Goal: Task Accomplishment & Management: Use online tool/utility

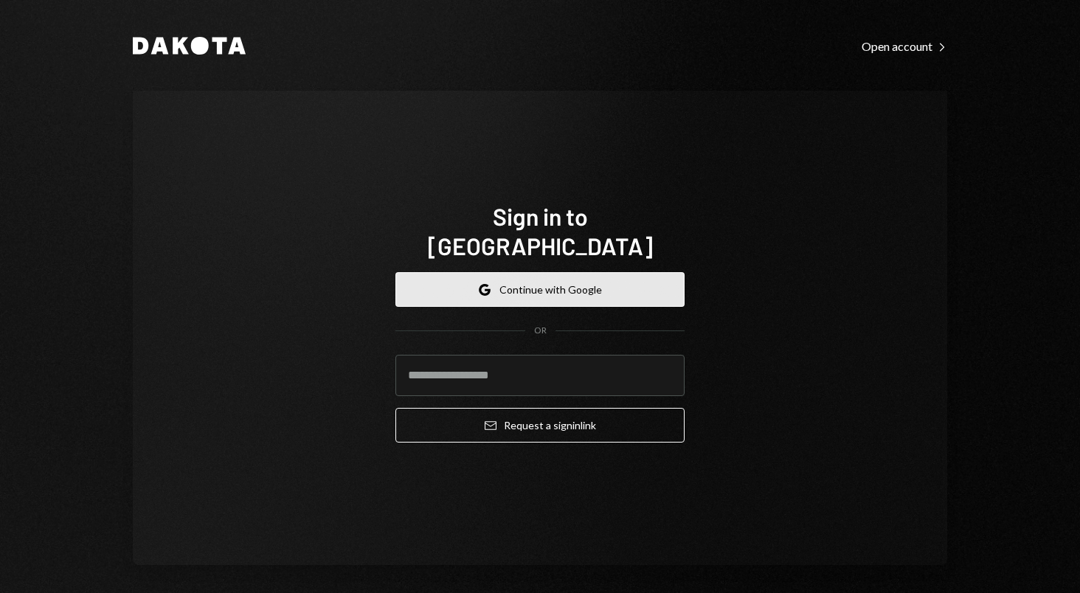
click at [566, 272] on button "Google Continue with Google" at bounding box center [539, 289] width 289 height 35
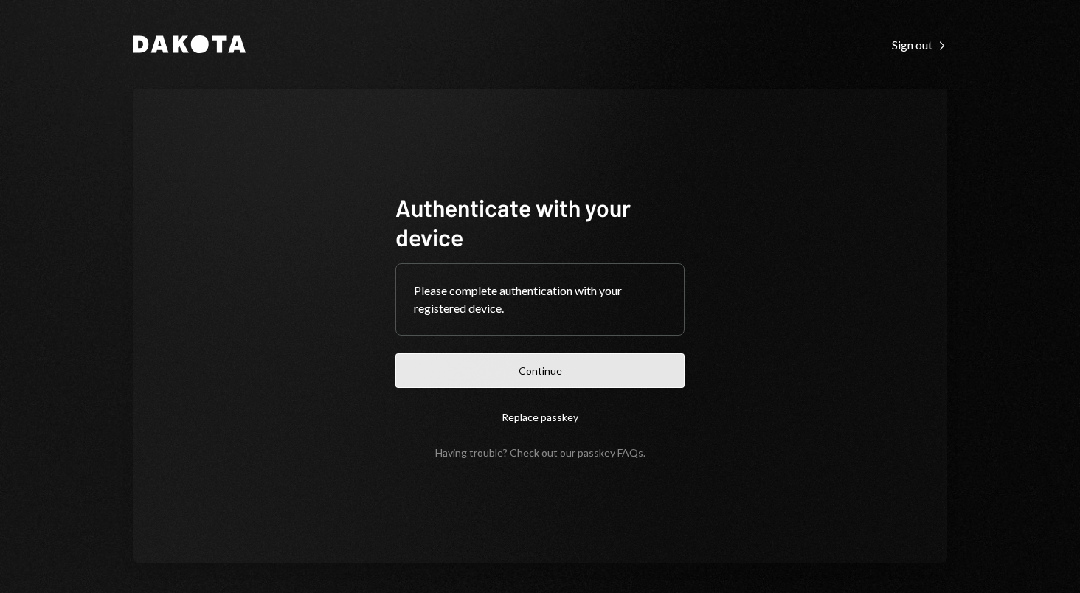
click at [573, 356] on button "Continue" at bounding box center [539, 370] width 289 height 35
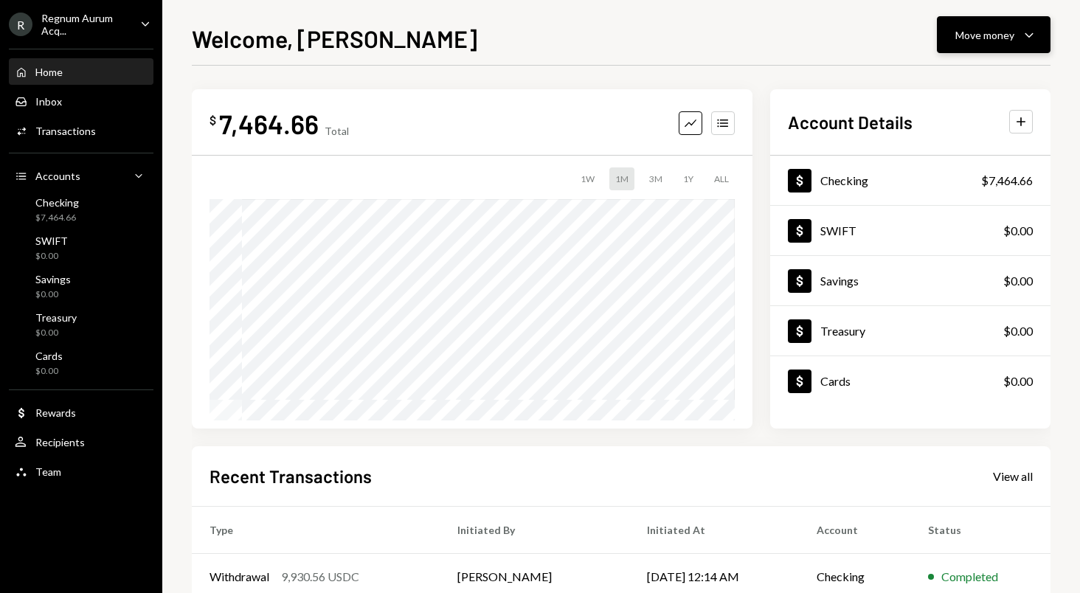
click at [994, 35] on div "Move money" at bounding box center [984, 34] width 59 height 15
click at [925, 85] on div "Withdraw Send" at bounding box center [971, 79] width 130 height 15
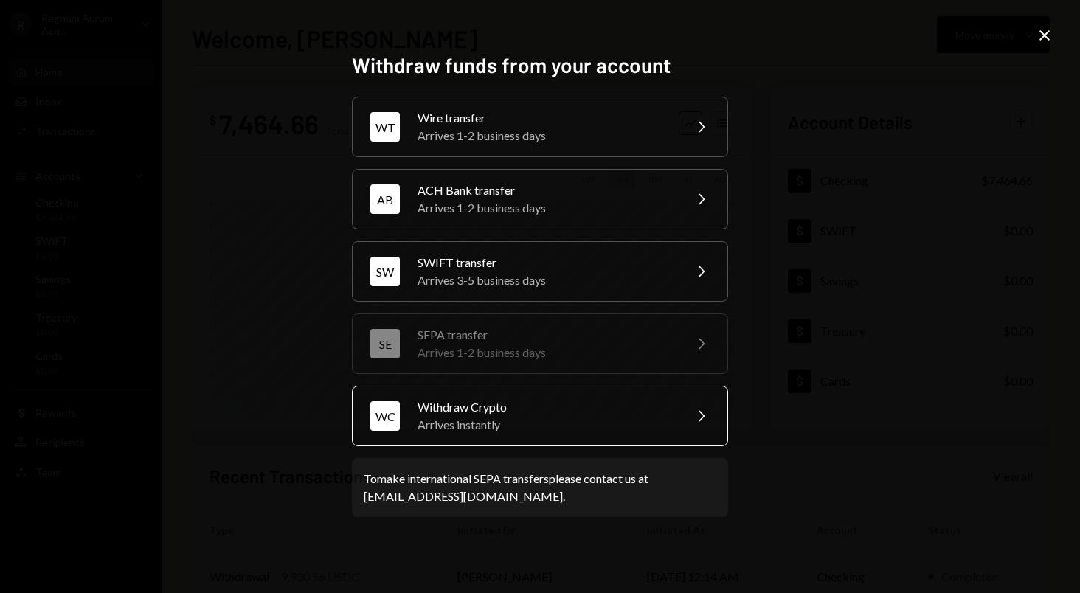
click at [594, 427] on div "Arrives instantly" at bounding box center [545, 425] width 257 height 18
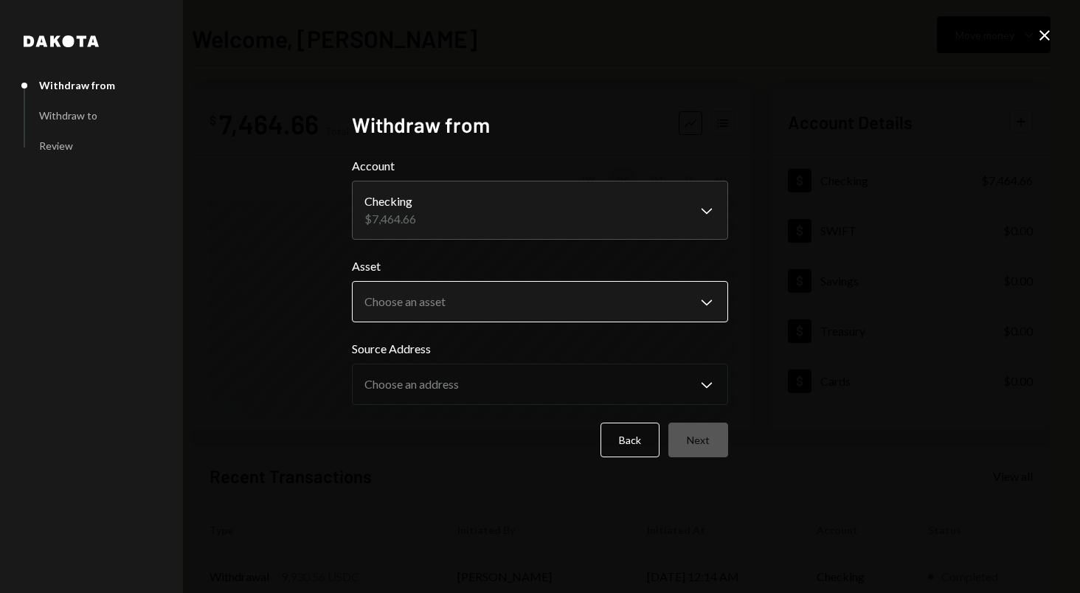
click at [482, 298] on body "**********" at bounding box center [540, 296] width 1080 height 593
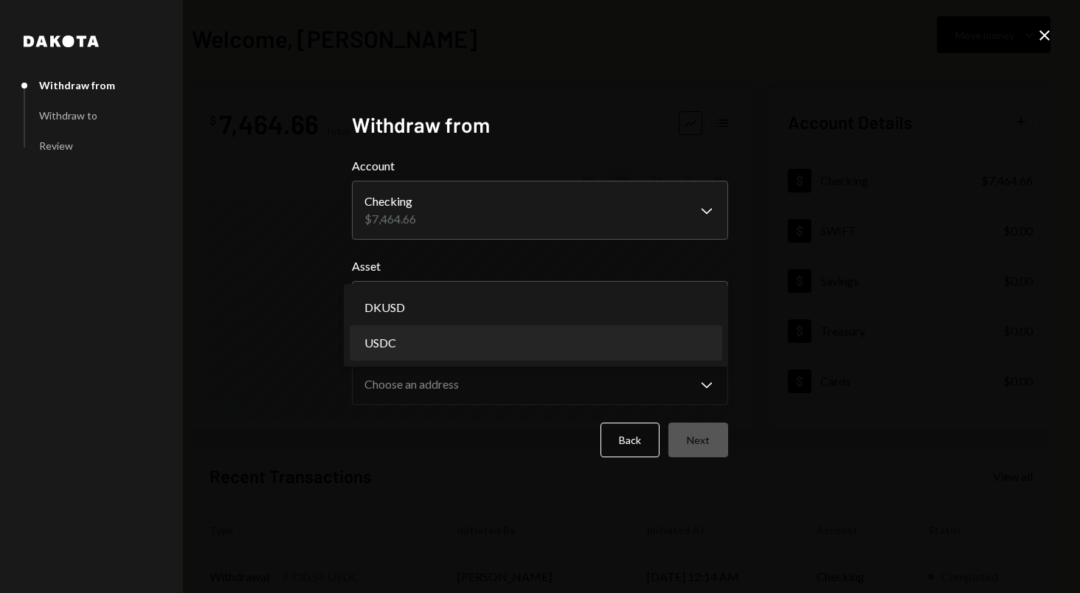
select select "****"
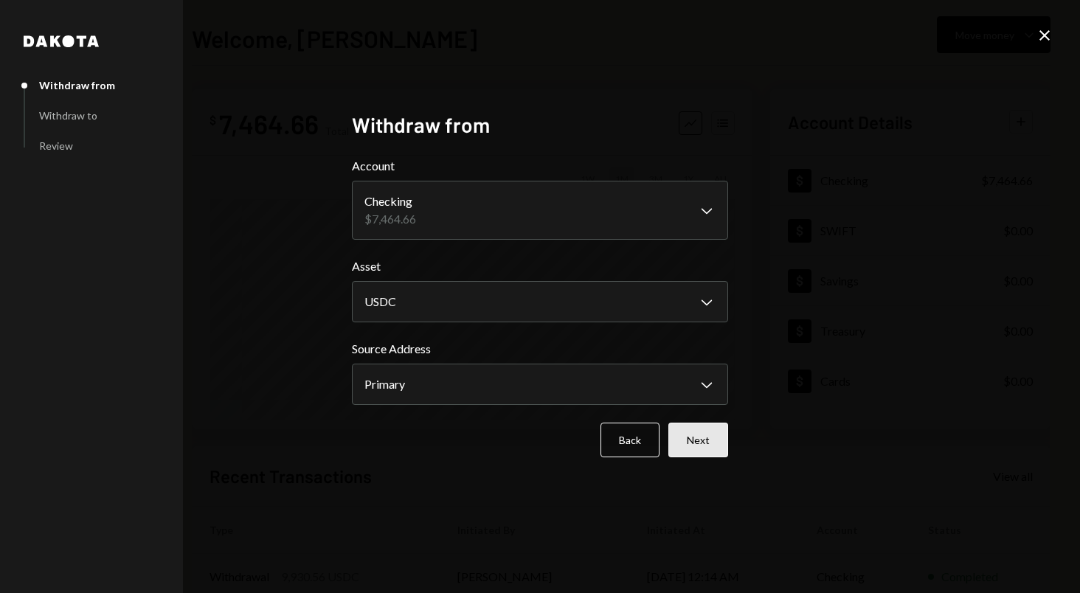
click at [703, 434] on button "Next" at bounding box center [698, 440] width 60 height 35
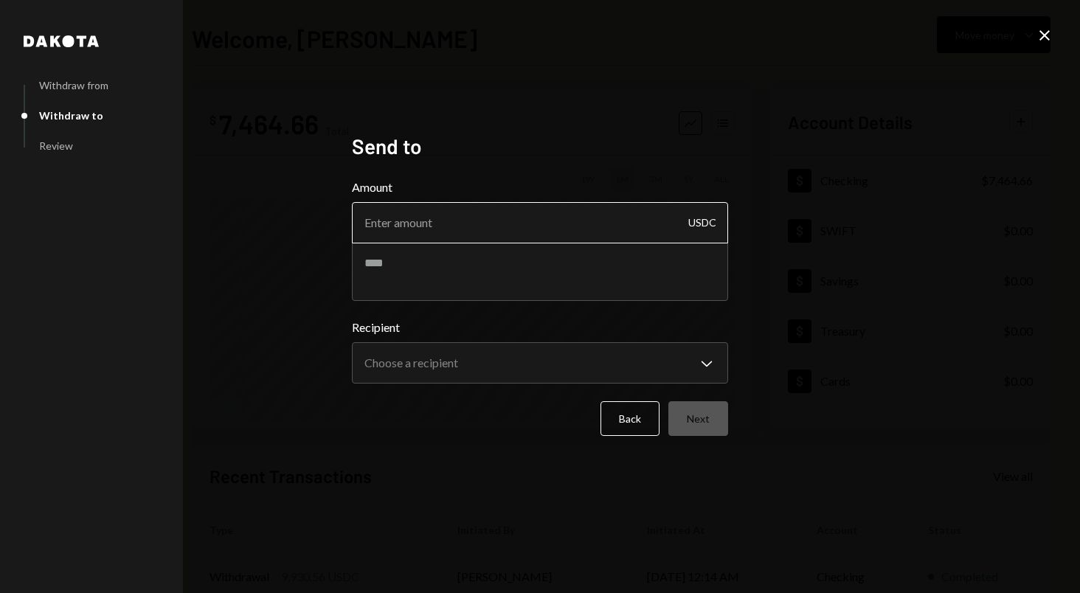
click at [461, 229] on input "Amount" at bounding box center [540, 222] width 376 height 41
type input "600"
click at [449, 272] on textarea at bounding box center [540, 271] width 376 height 59
type textarea "*"
